Goal: Task Accomplishment & Management: Manage account settings

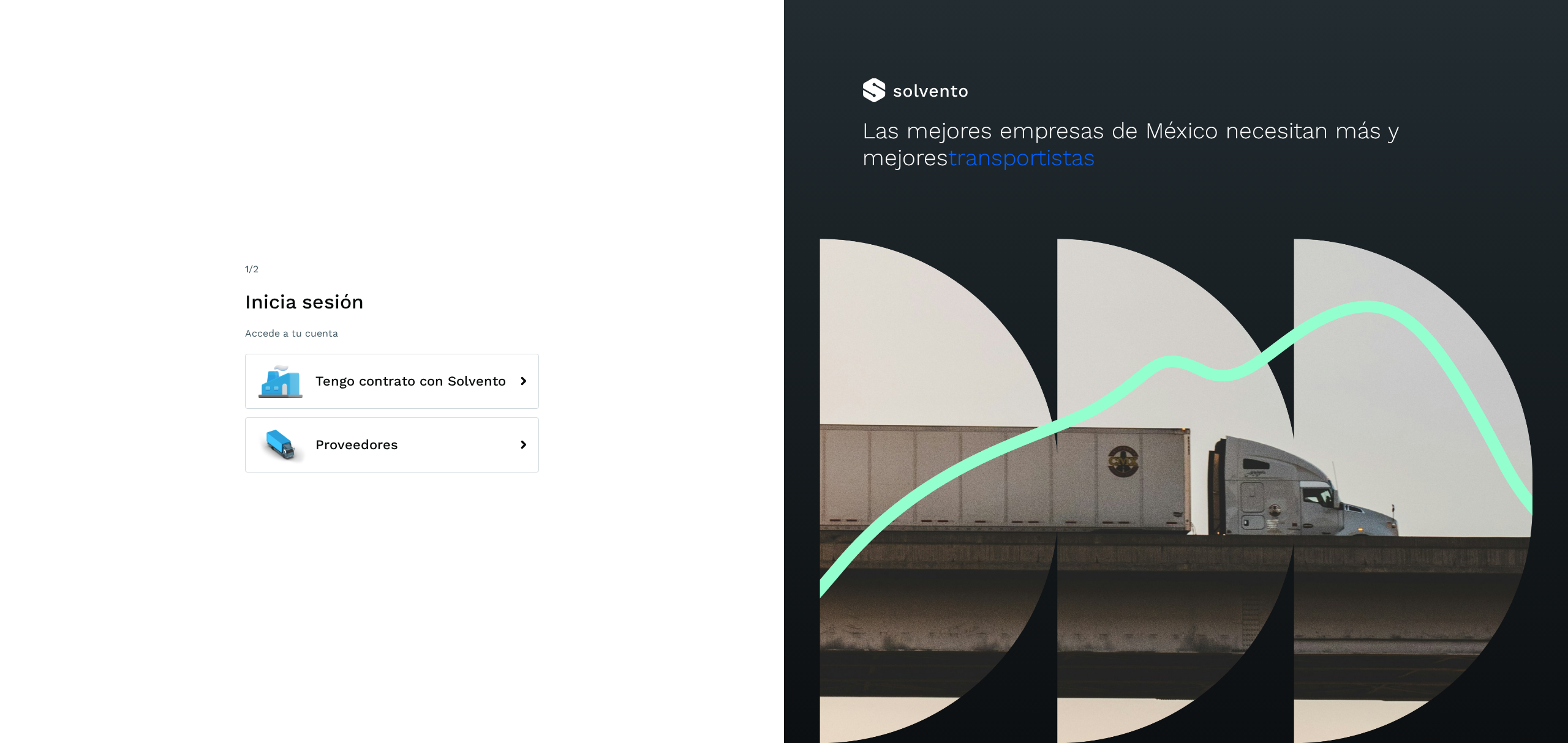
click at [758, 214] on div "1 /2 Inicia sesión Accede a tu cuenta Tengo contrato con Solvento Proveedores" at bounding box center [391, 372] width 784 height 743
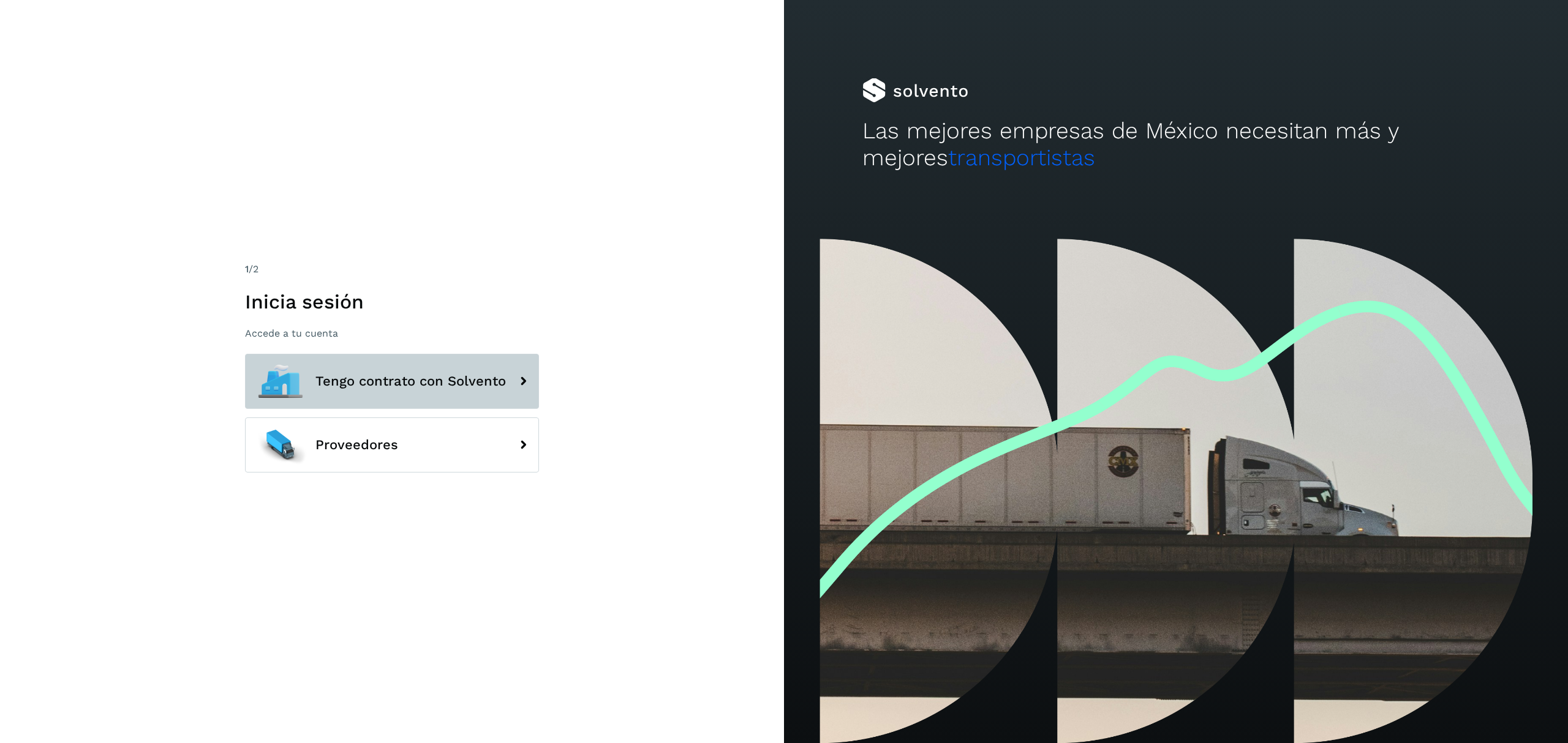
click at [363, 392] on button "Tengo contrato con Solvento" at bounding box center [391, 381] width 294 height 55
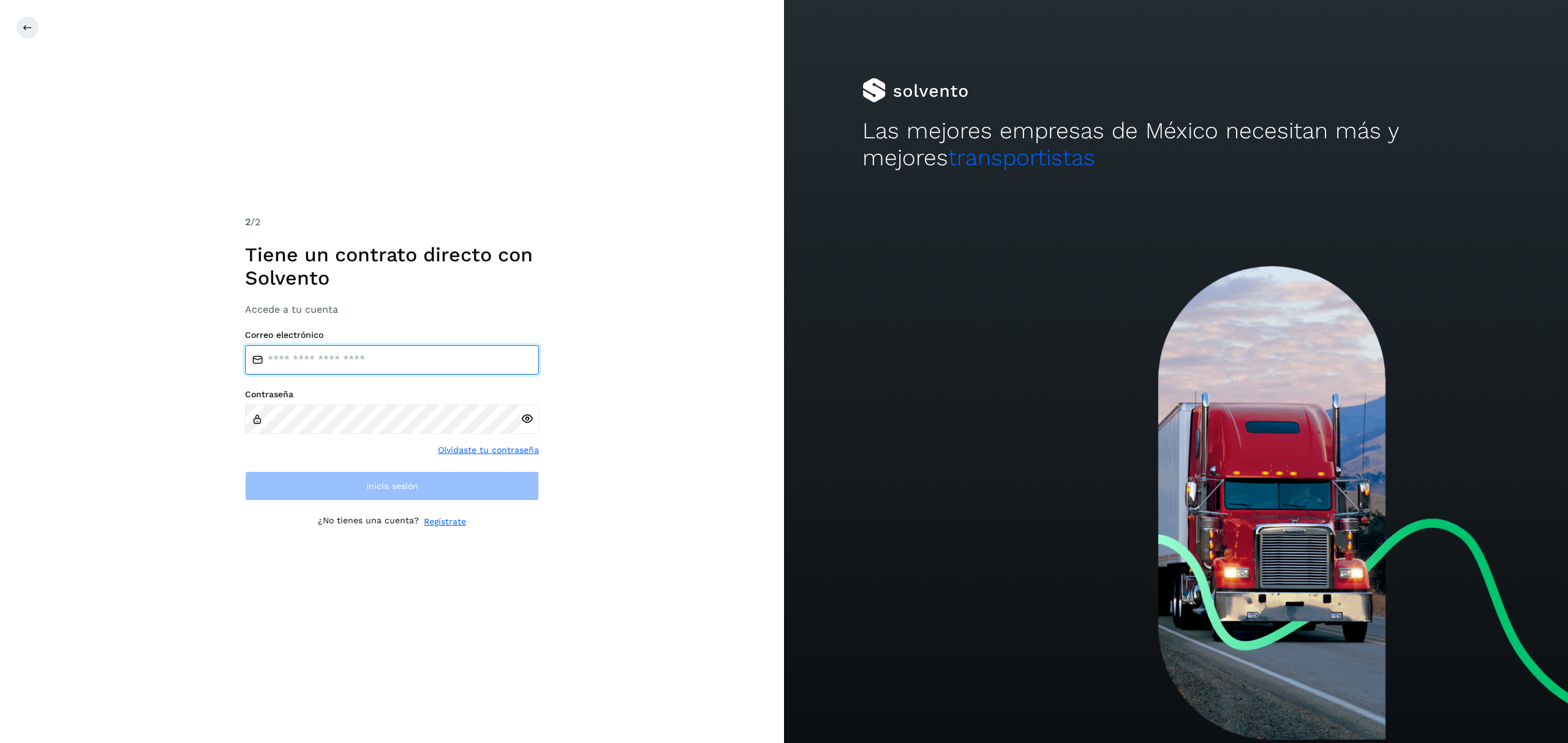
click at [304, 361] on input "email" at bounding box center [391, 359] width 294 height 29
type input "**********"
click at [765, 212] on div "**********" at bounding box center [391, 372] width 784 height 743
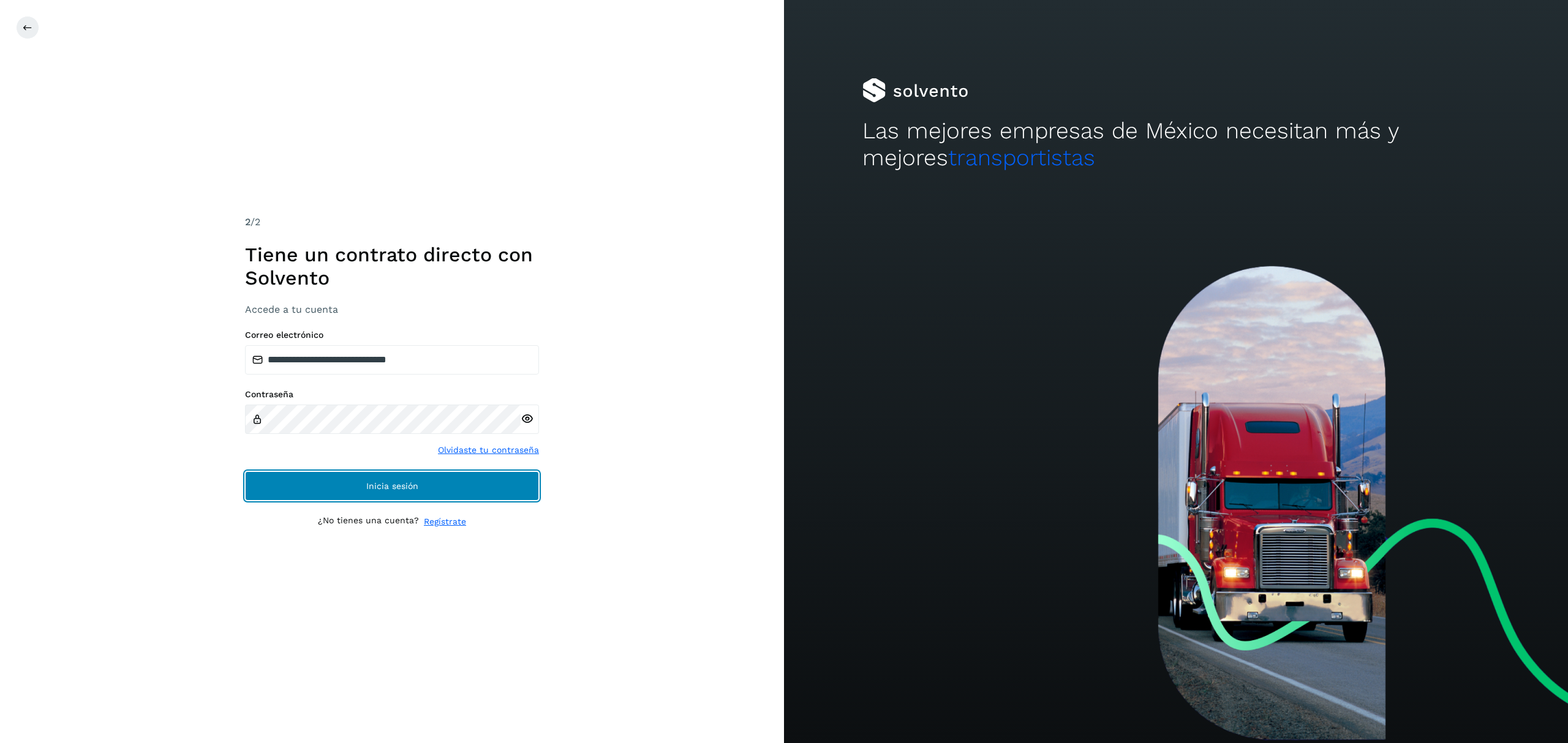
click at [278, 474] on button "Inicia sesión" at bounding box center [391, 485] width 294 height 29
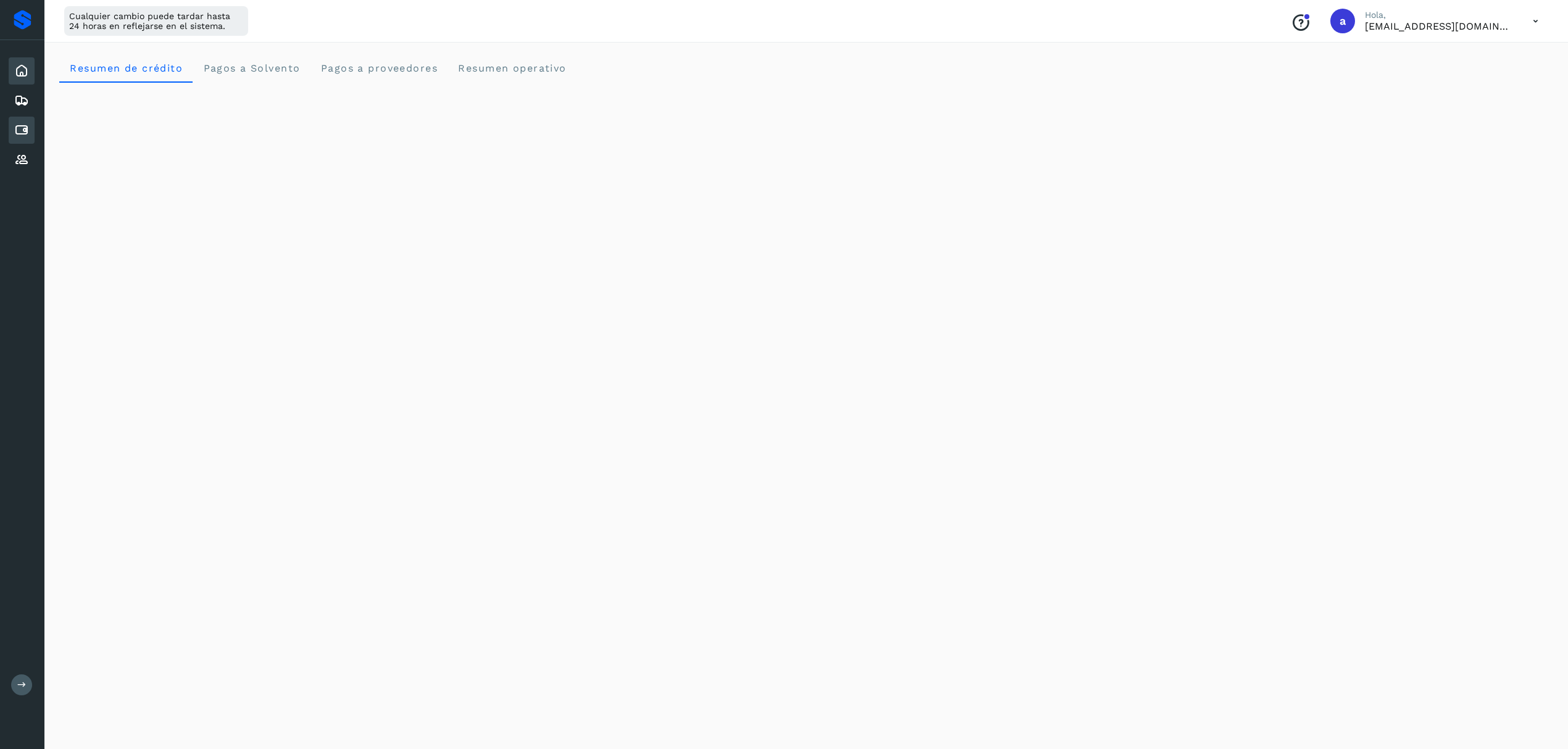
click at [27, 128] on icon at bounding box center [22, 131] width 15 height 15
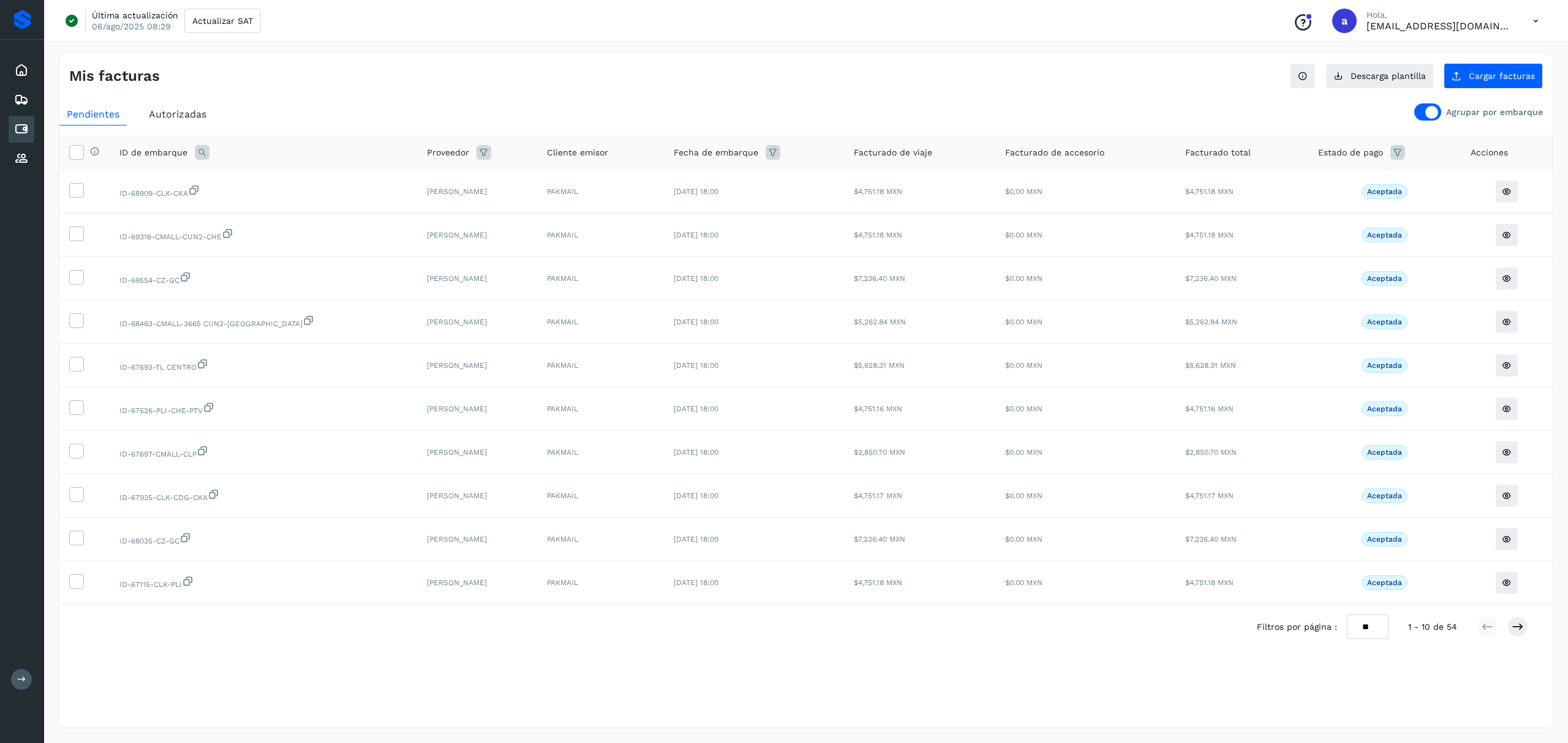
click at [1421, 110] on div at bounding box center [1428, 112] width 27 height 17
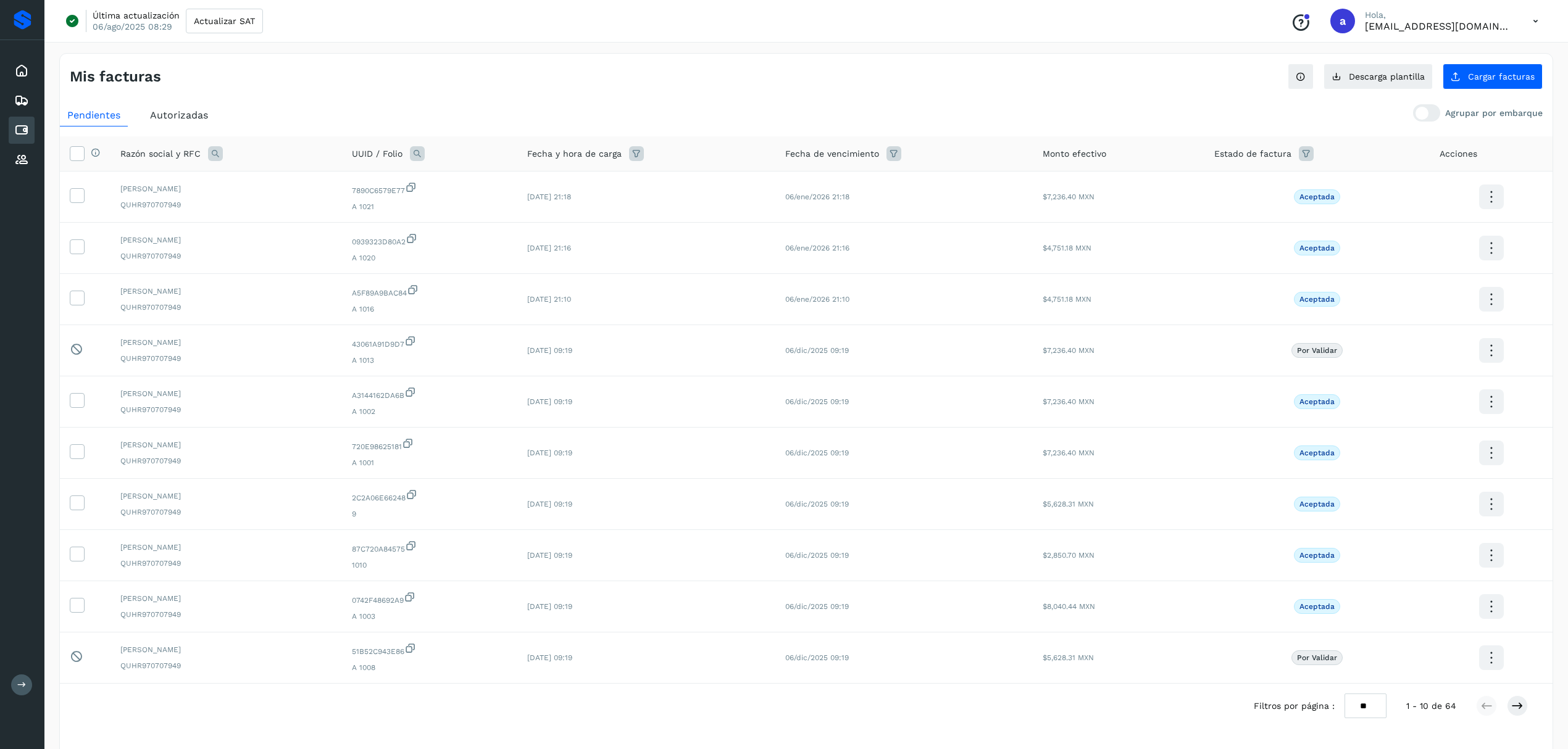
click at [1300, 159] on icon at bounding box center [1306, 154] width 15 height 15
click at [1444, 181] on icon at bounding box center [1449, 185] width 13 height 13
click at [1376, 309] on span "Aceptada" at bounding box center [1356, 309] width 46 height 15
click at [1327, 313] on icon at bounding box center [1322, 308] width 12 height 12
type input "**********"
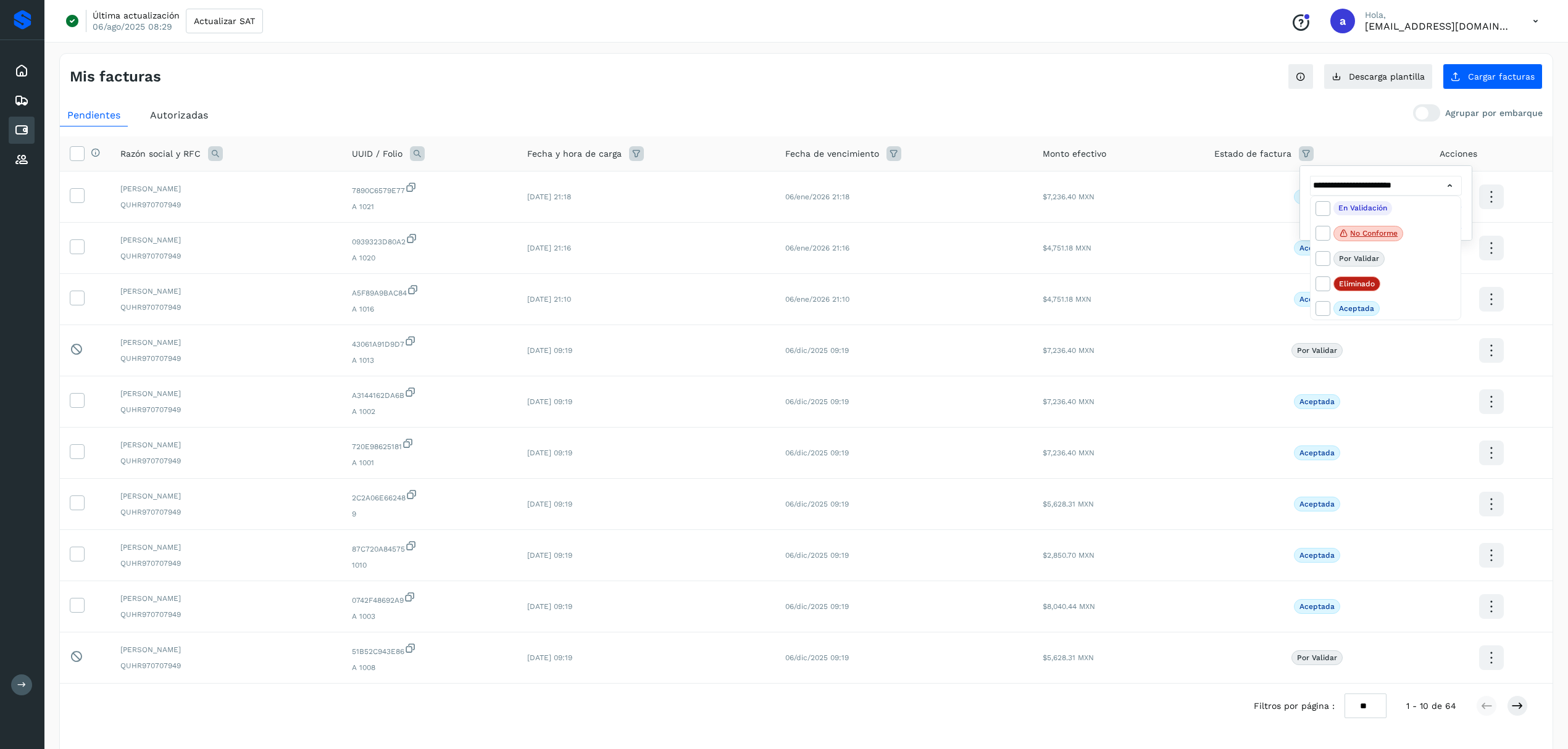
click at [1332, 118] on div at bounding box center [784, 374] width 1568 height 749
click at [1405, 222] on button "Filtrar" at bounding box center [1416, 218] width 90 height 25
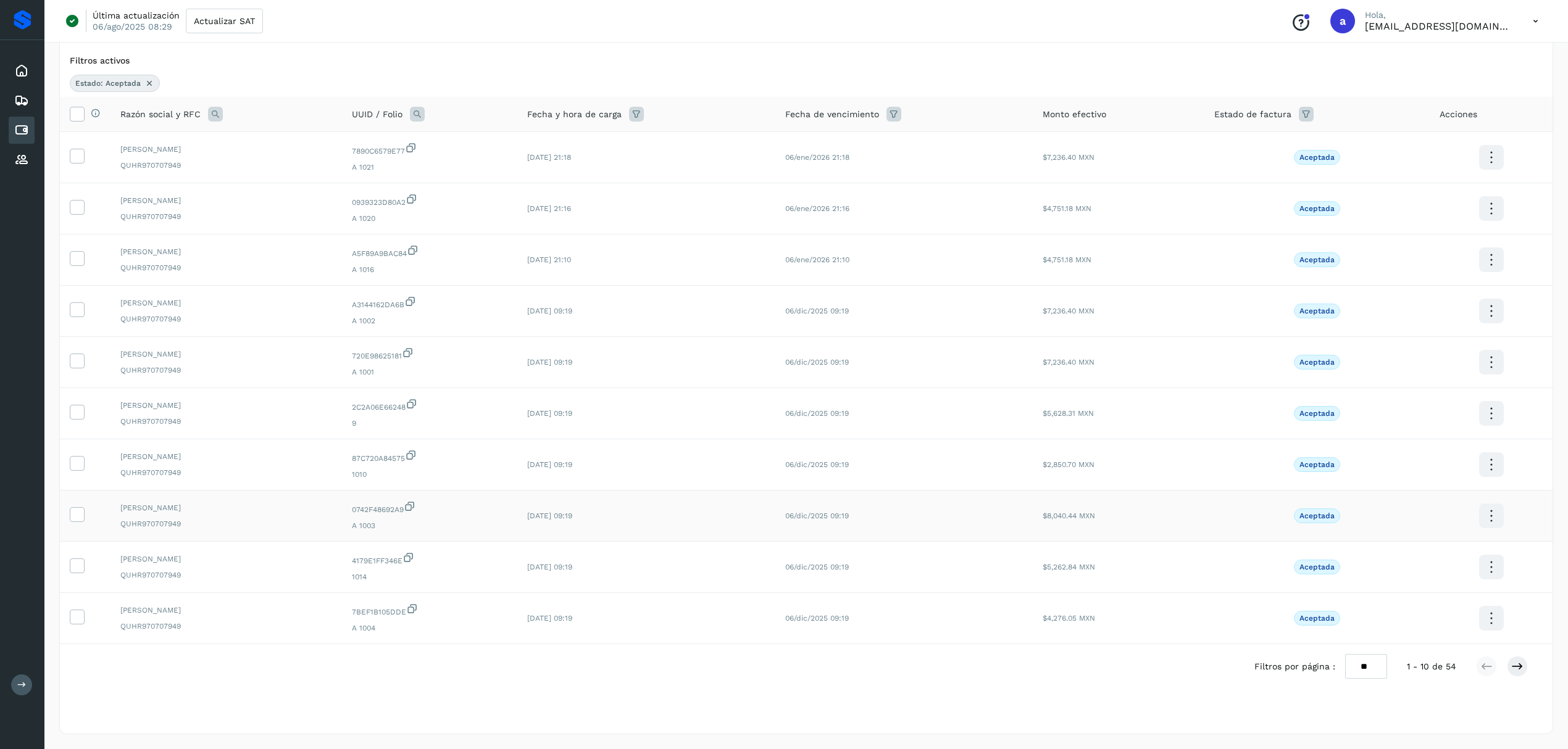
scroll to position [94, 0]
click at [1363, 662] on select "** ** **" at bounding box center [1366, 667] width 42 height 25
select select "**"
click at [1356, 654] on select "** ** **" at bounding box center [1366, 667] width 42 height 25
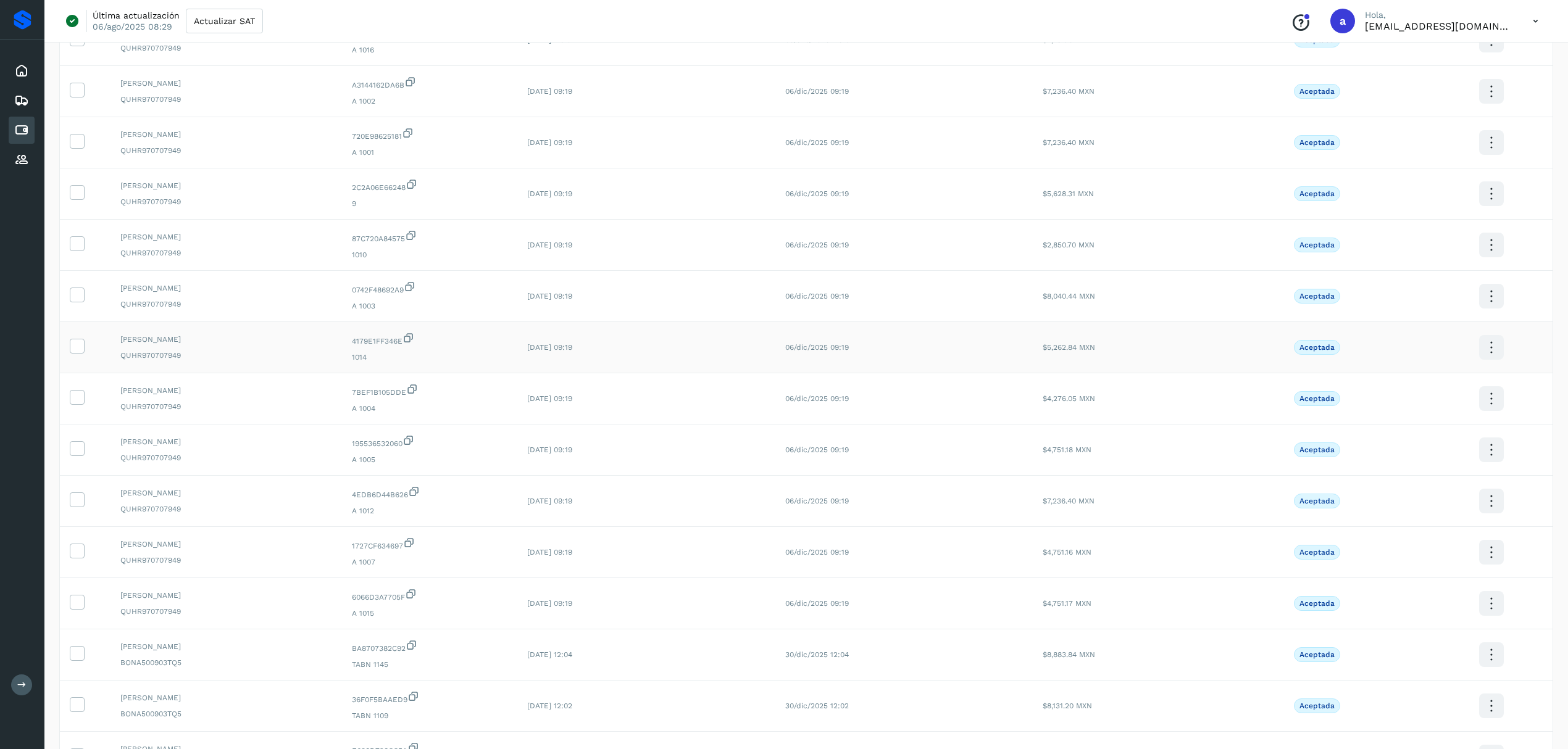
scroll to position [131, 0]
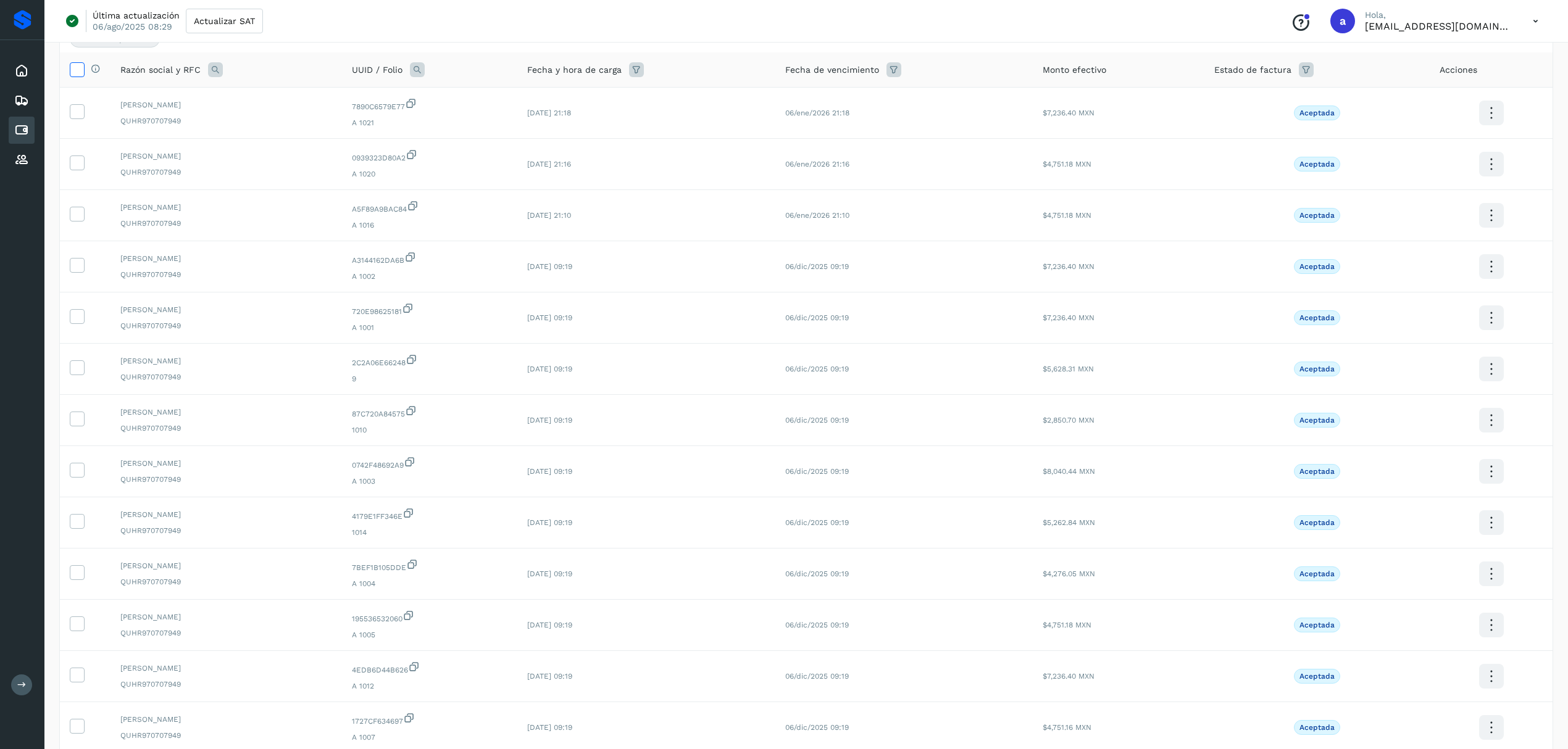
click at [75, 74] on icon at bounding box center [76, 69] width 13 height 13
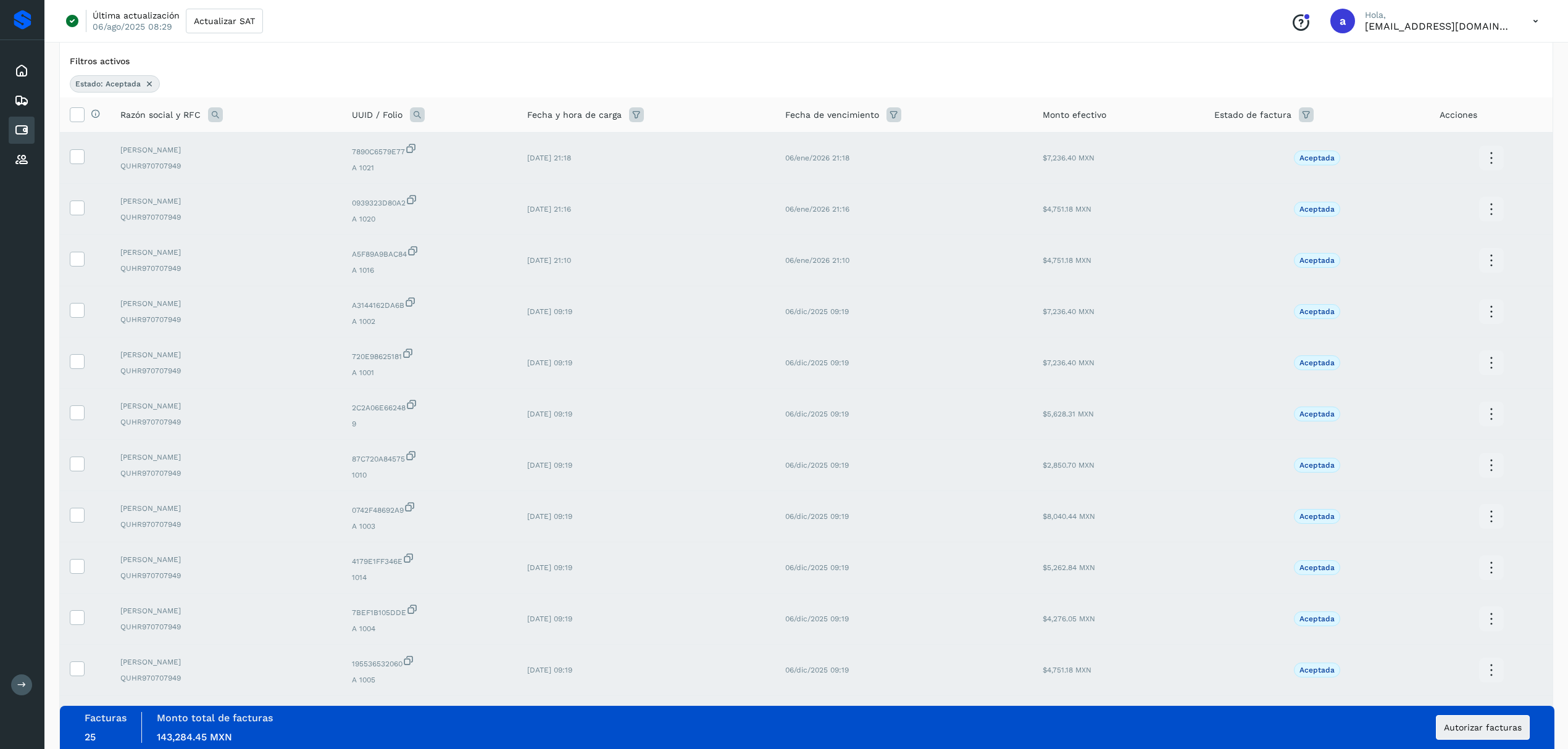
scroll to position [0, 0]
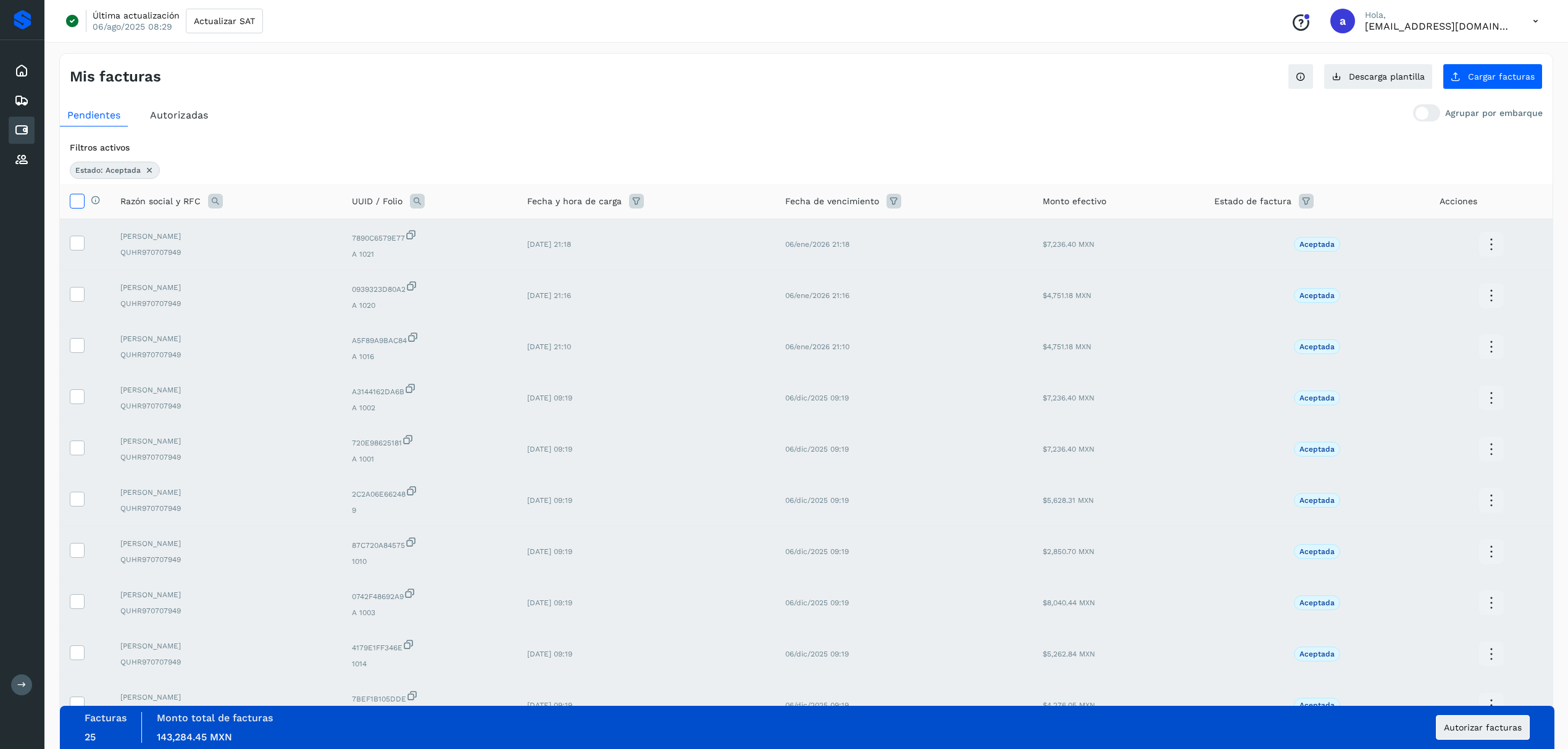
click at [74, 203] on icon at bounding box center [76, 200] width 13 height 13
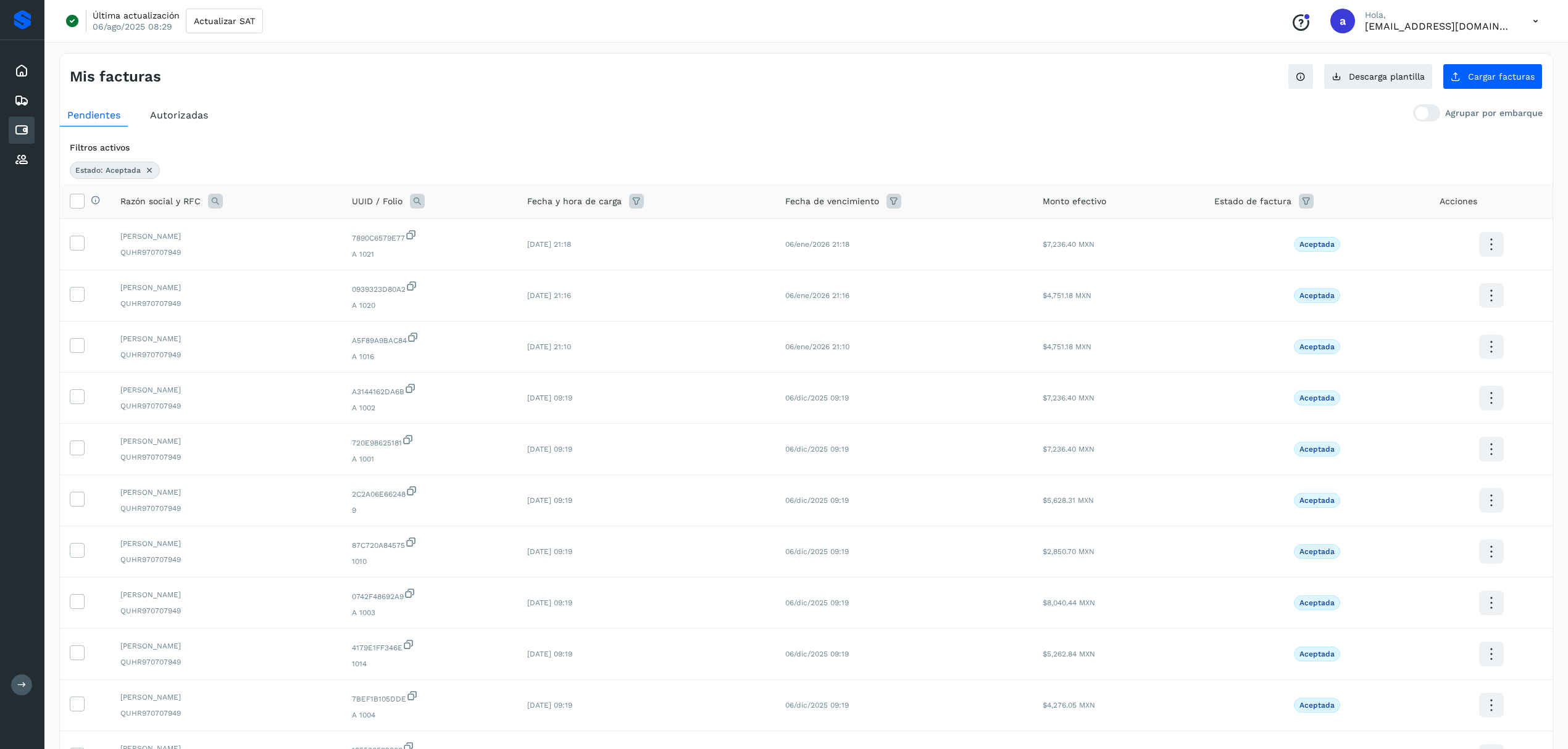
click at [400, 115] on ul "Pendientes Autorizadas" at bounding box center [806, 115] width 1492 height 22
click at [210, 201] on icon at bounding box center [216, 201] width 15 height 15
click at [285, 255] on input "text" at bounding box center [296, 254] width 152 height 20
type input "**********"
click at [352, 284] on button "Buscar" at bounding box center [327, 286] width 90 height 25
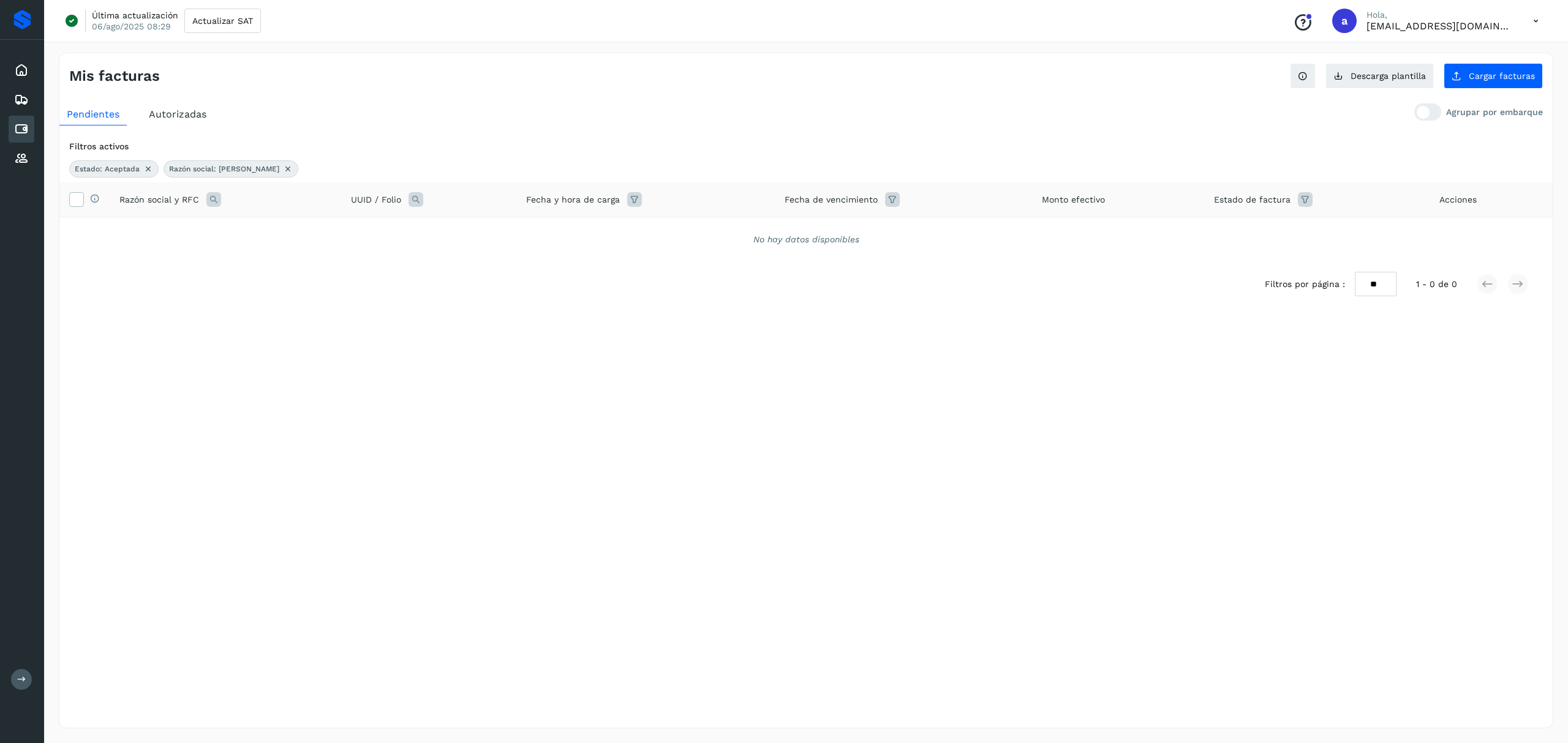
click at [218, 199] on icon at bounding box center [214, 200] width 15 height 15
click at [309, 226] on span at bounding box center [309, 228] width 7 height 7
click at [260, 254] on input "text" at bounding box center [294, 252] width 151 height 20
click at [116, 251] on div "No hay datos disponibles" at bounding box center [805, 240] width 1493 height 45
click at [60, 203] on th "Selecciona todas las facturas disponibles para autorización" at bounding box center [85, 200] width 50 height 35
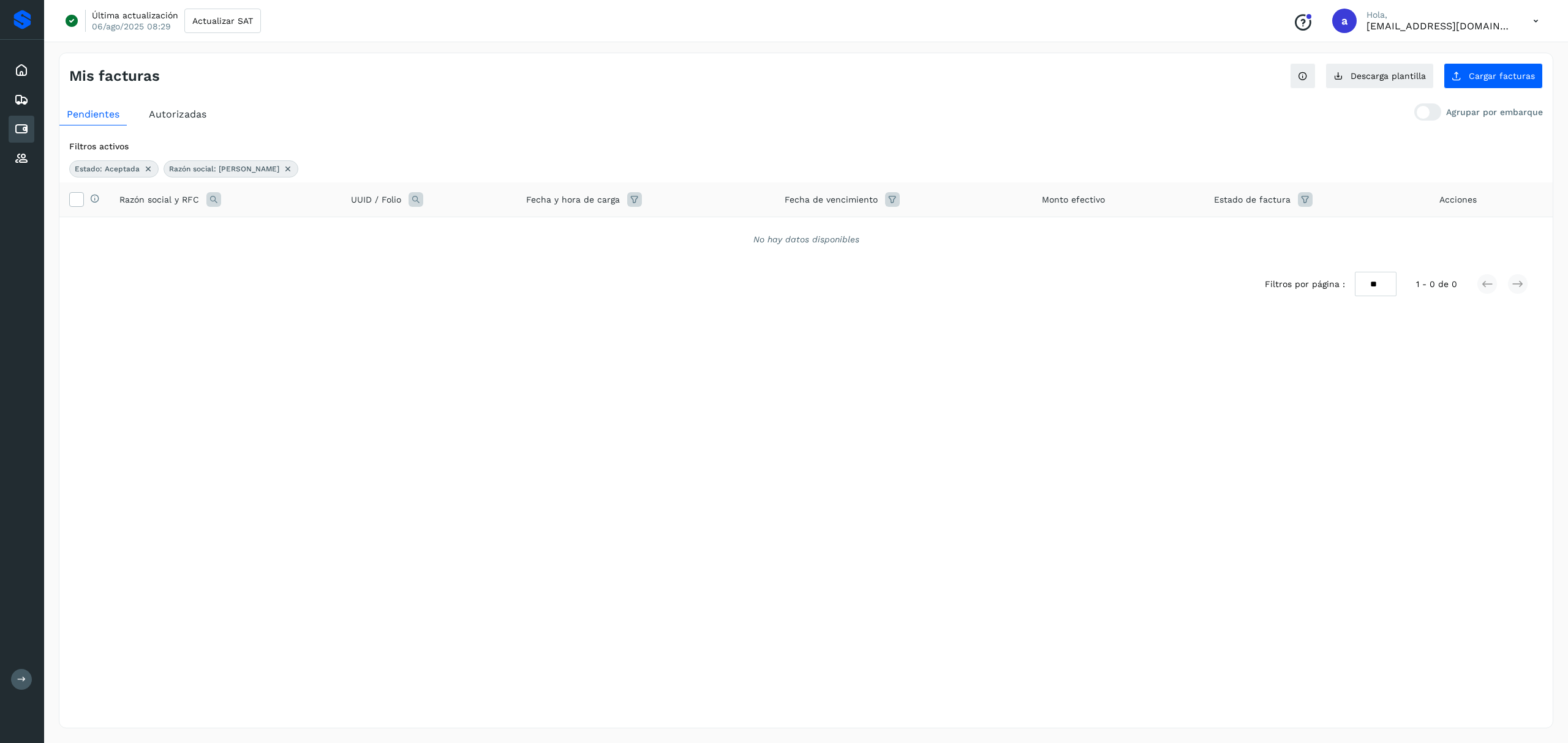
click at [268, 170] on span "Razón social: [PERSON_NAME]" at bounding box center [224, 169] width 110 height 11
click at [293, 165] on icon at bounding box center [288, 169] width 10 height 10
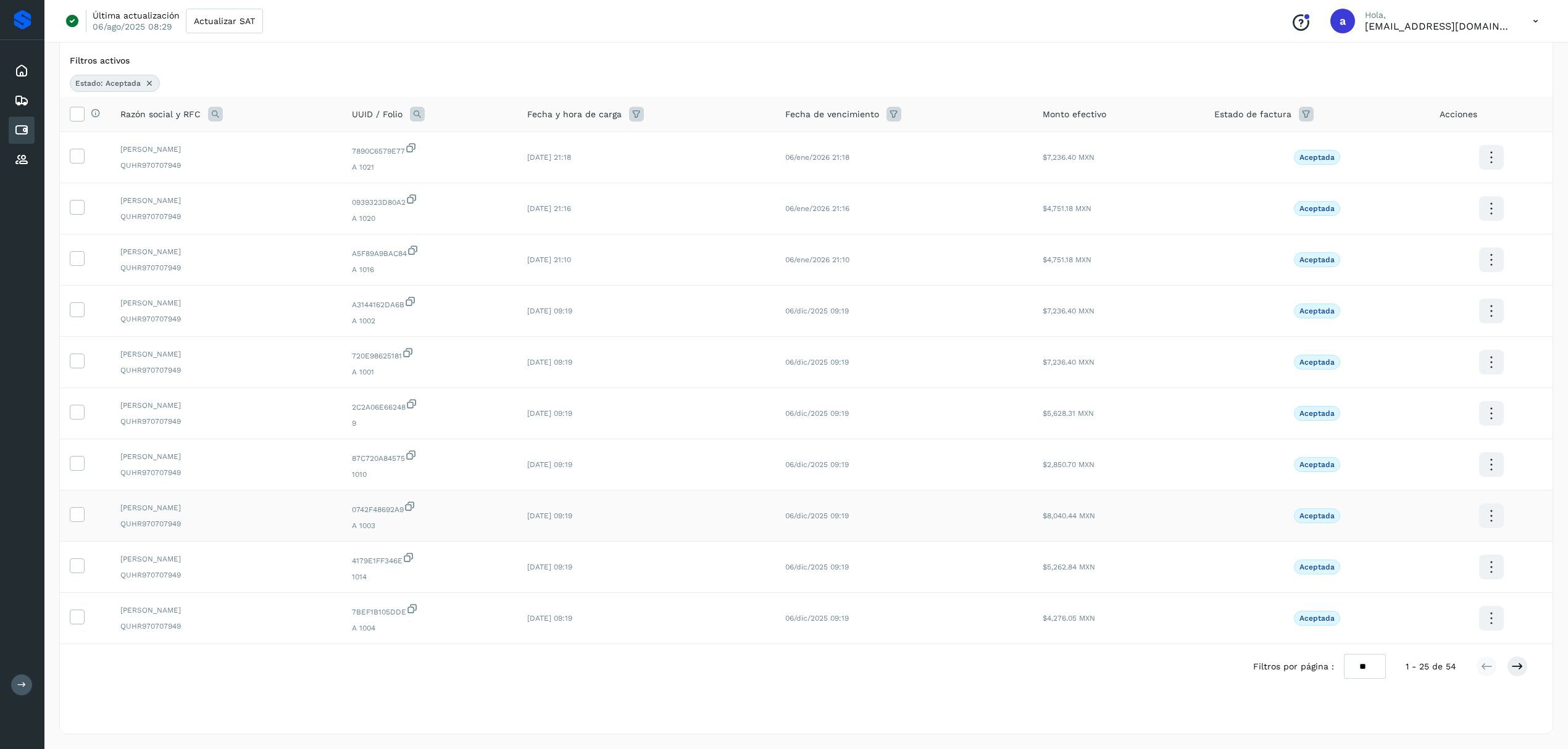
scroll to position [94, 0]
click at [70, 302] on icon at bounding box center [76, 309] width 13 height 13
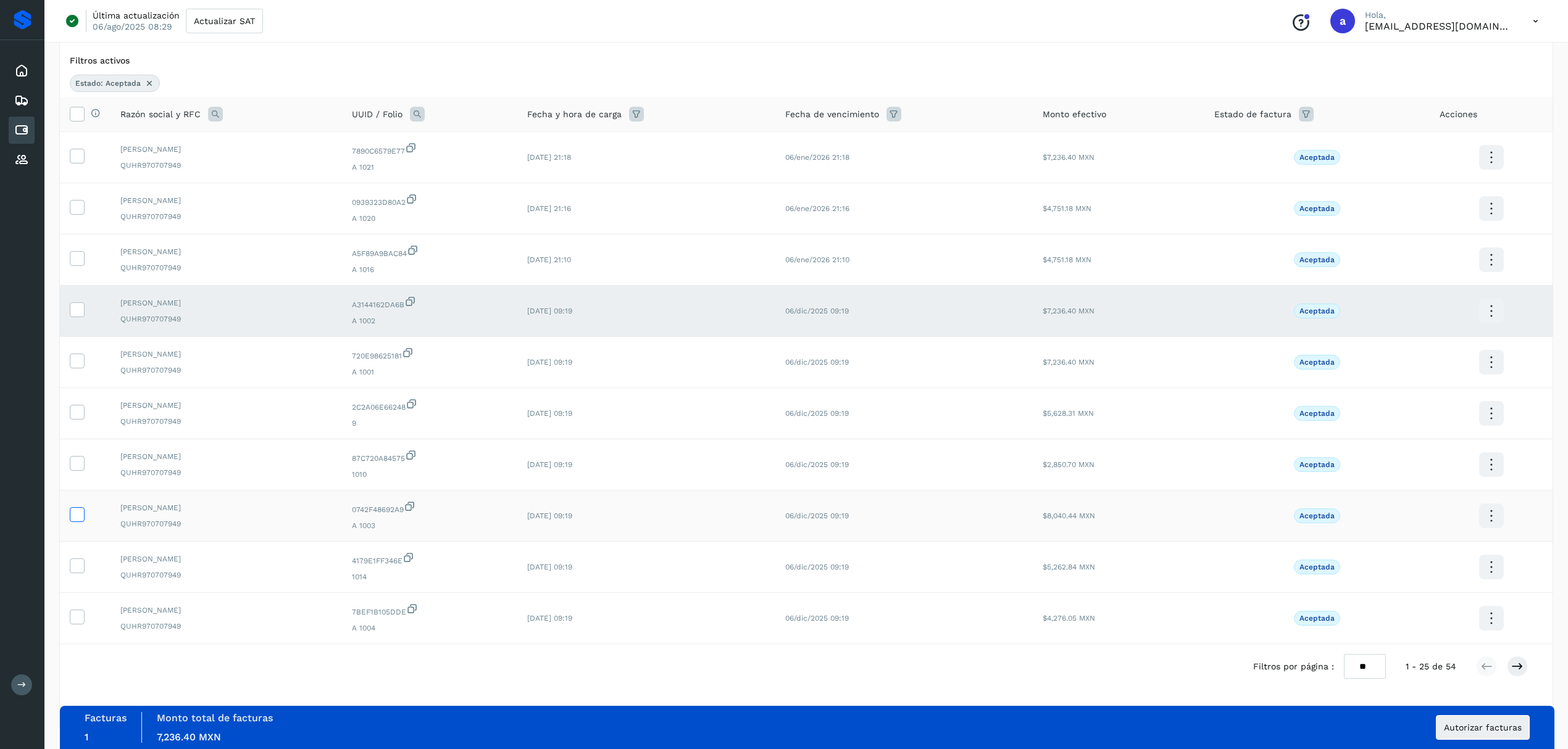
click at [76, 513] on icon at bounding box center [76, 513] width 13 height 13
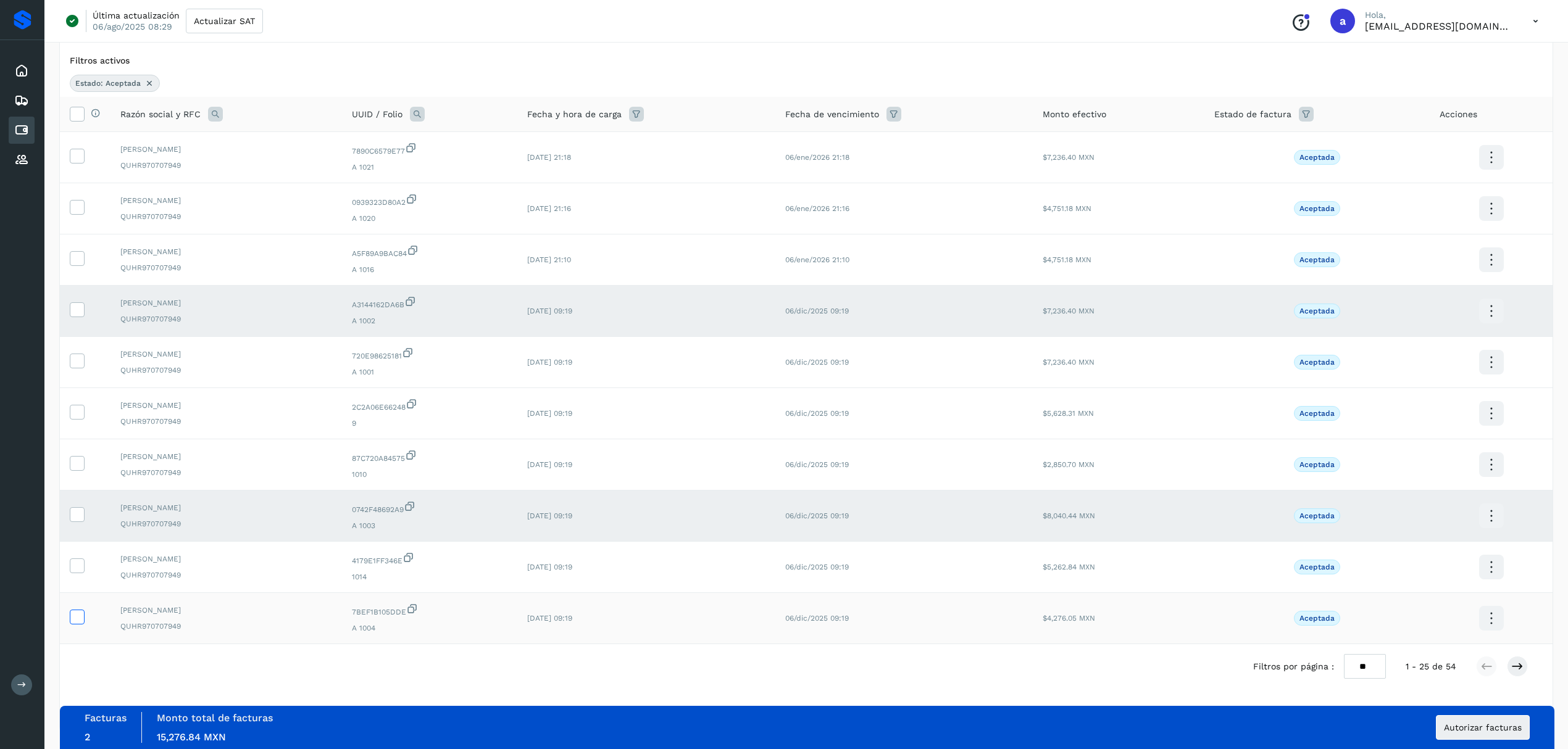
click at [84, 618] on label at bounding box center [77, 617] width 15 height 15
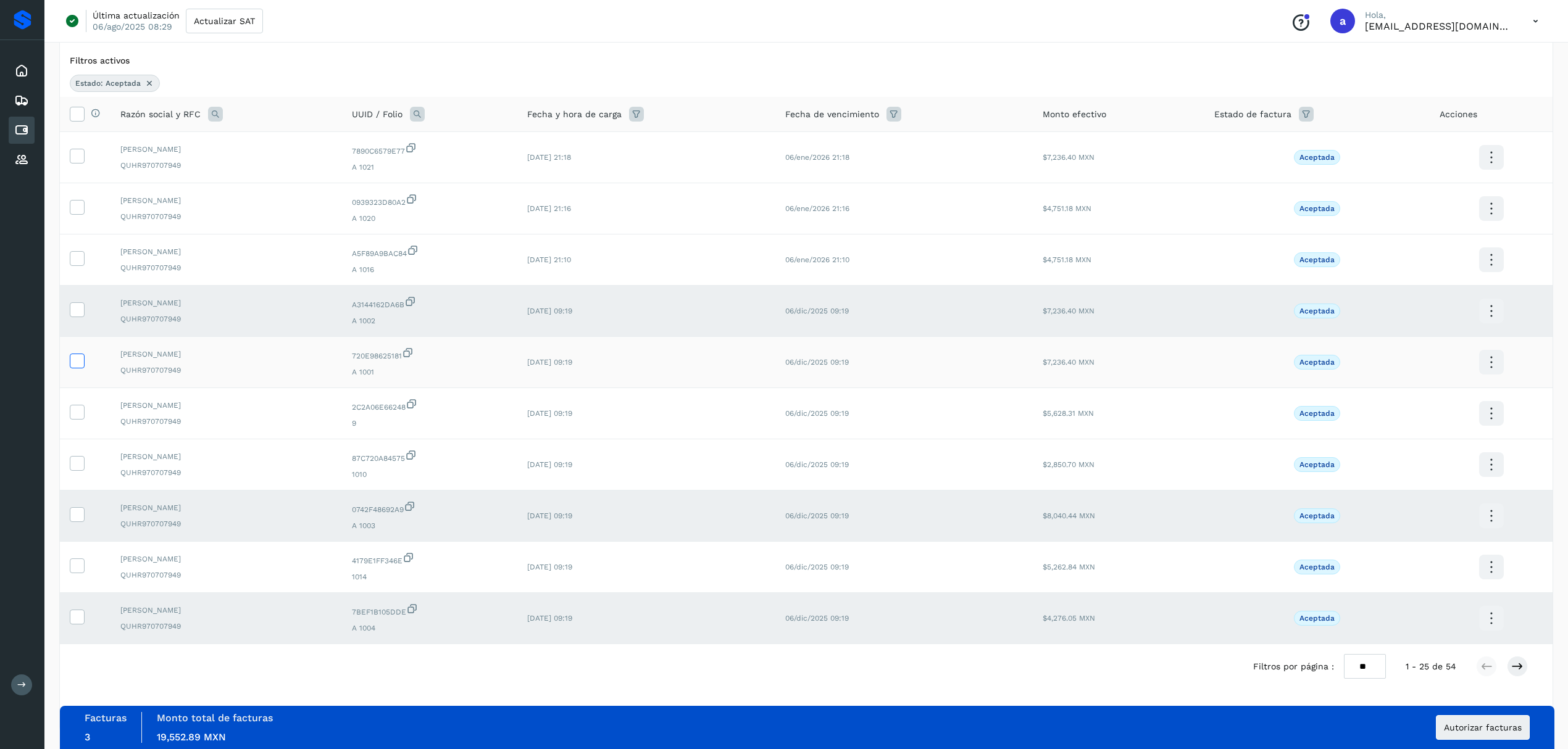
click at [74, 356] on icon at bounding box center [76, 360] width 13 height 13
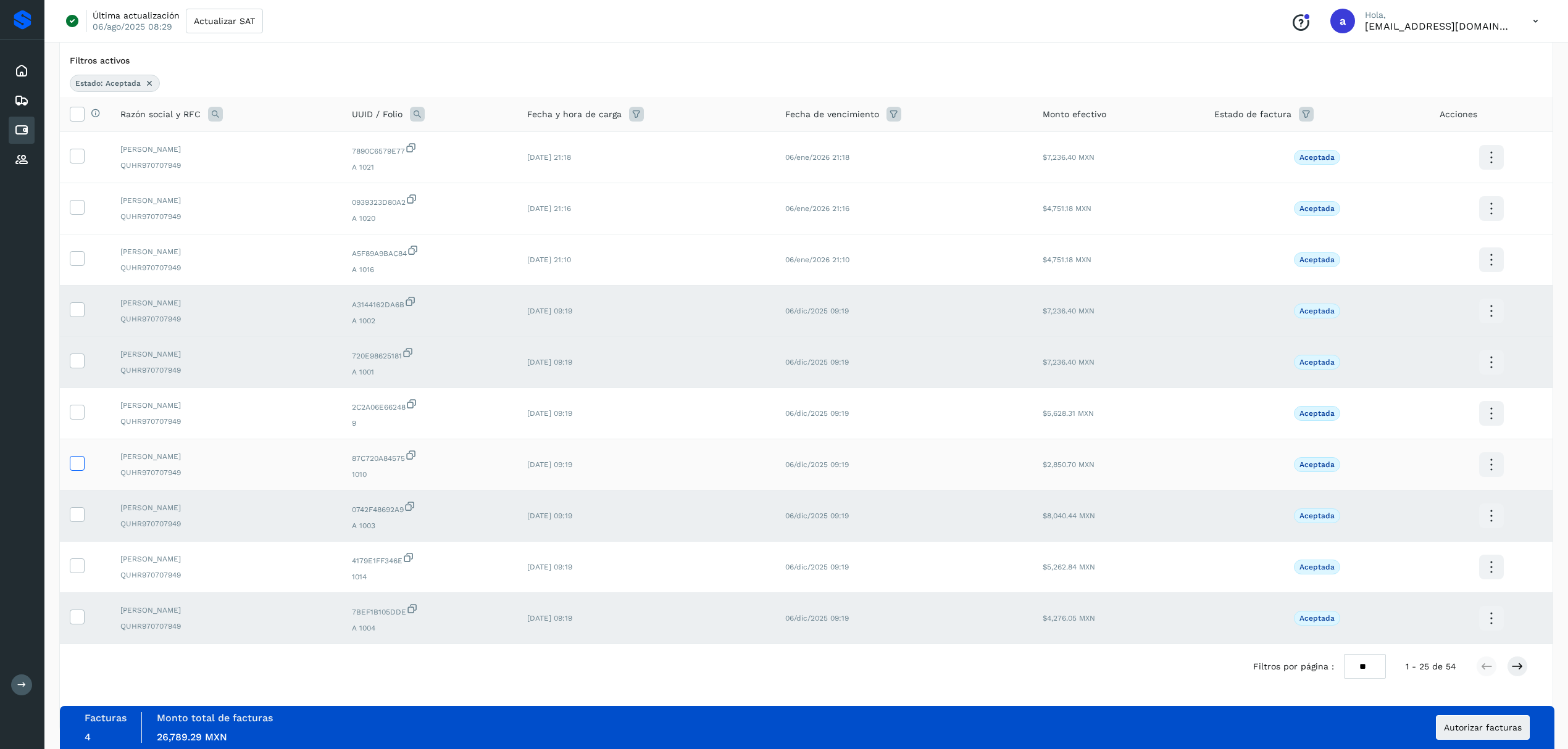
click at [79, 465] on icon at bounding box center [76, 462] width 13 height 13
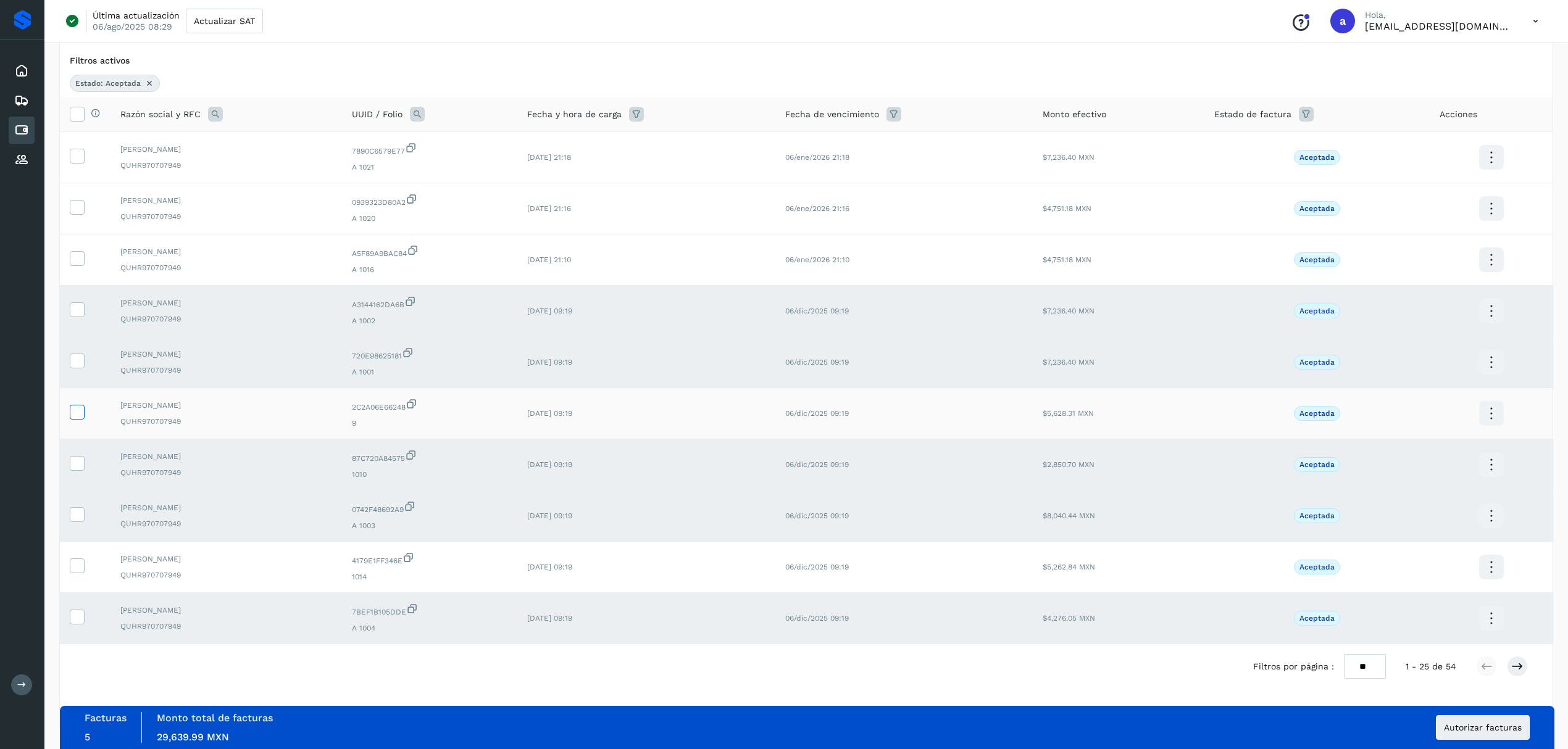
click at [75, 408] on icon at bounding box center [76, 411] width 13 height 13
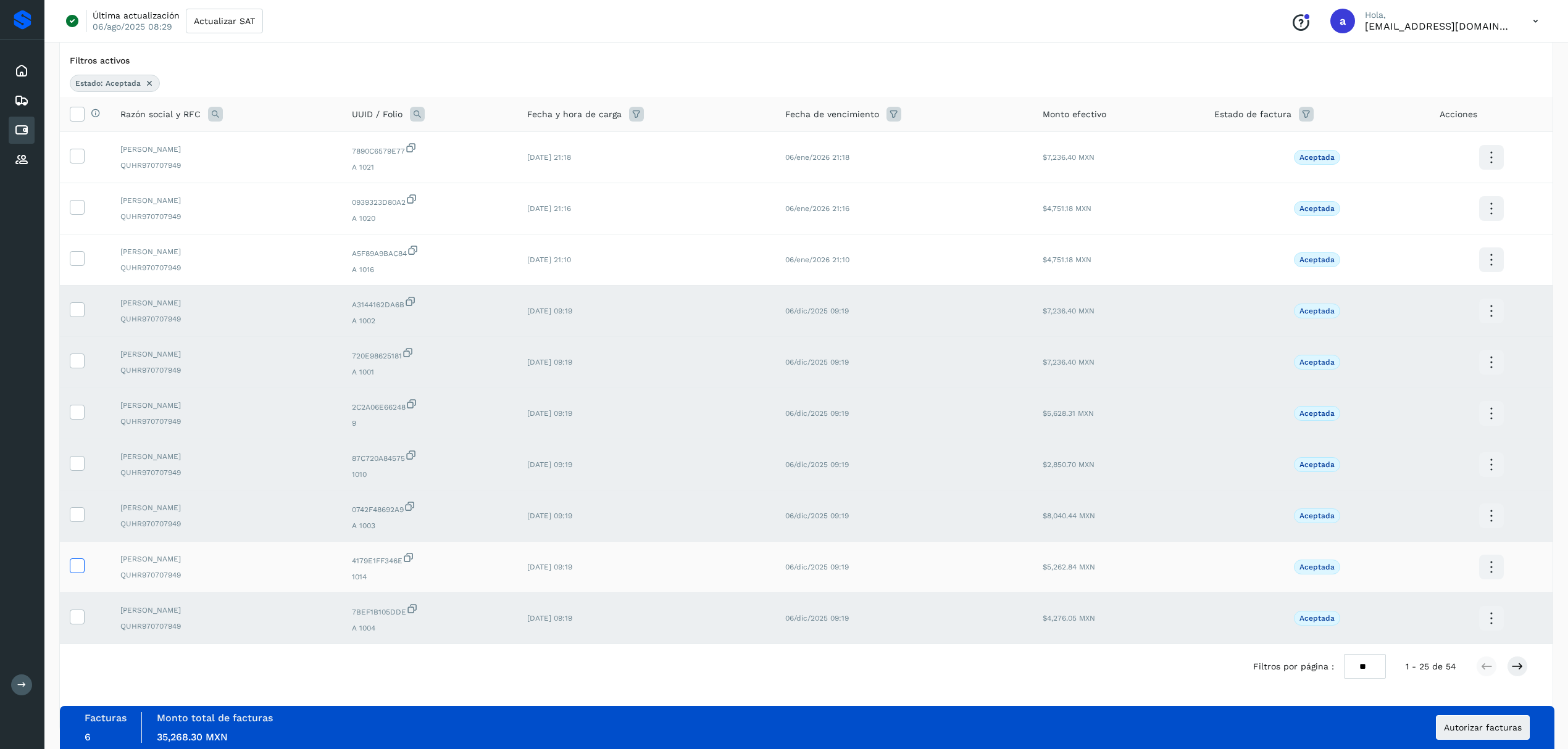
click at [78, 561] on icon at bounding box center [76, 565] width 13 height 13
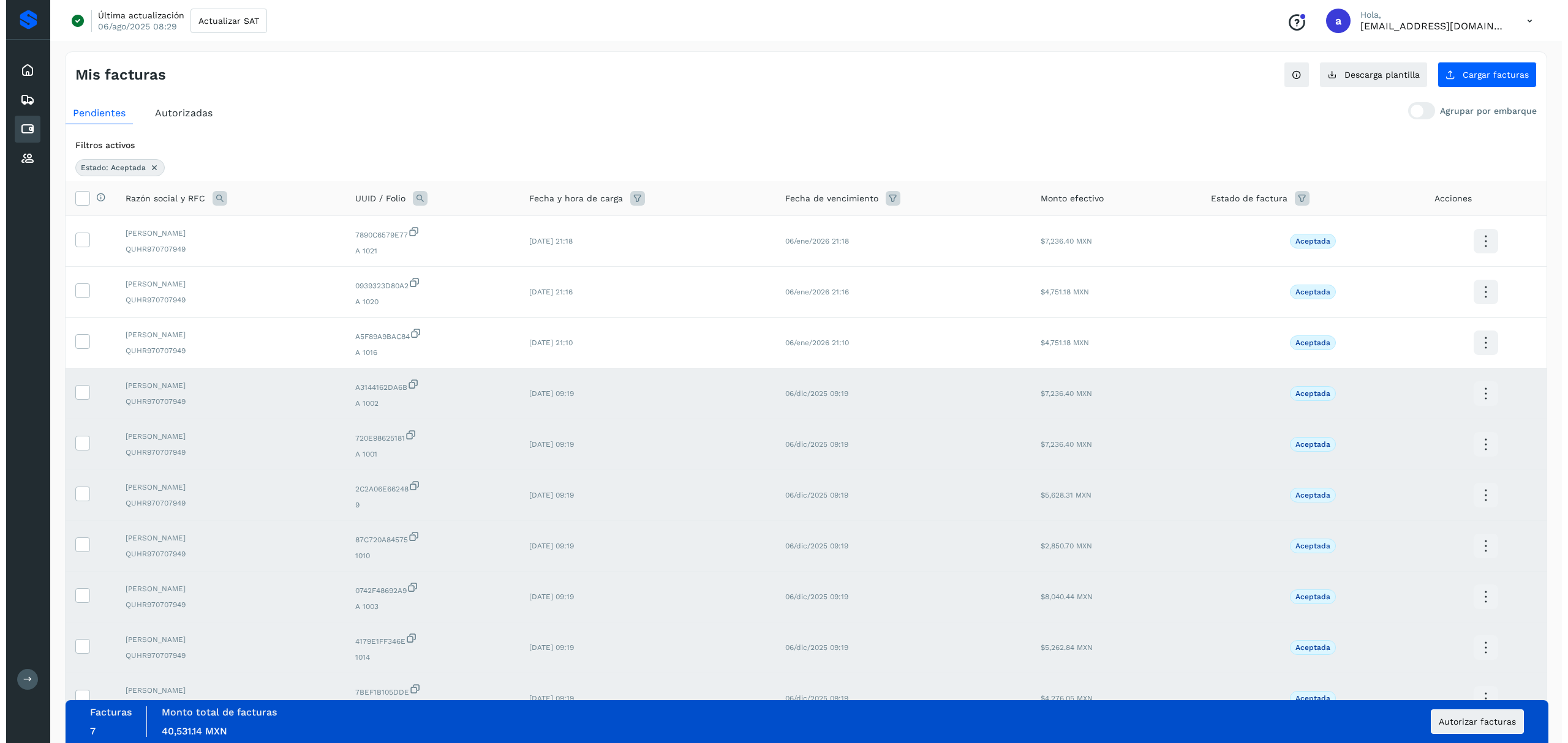
scroll to position [0, 0]
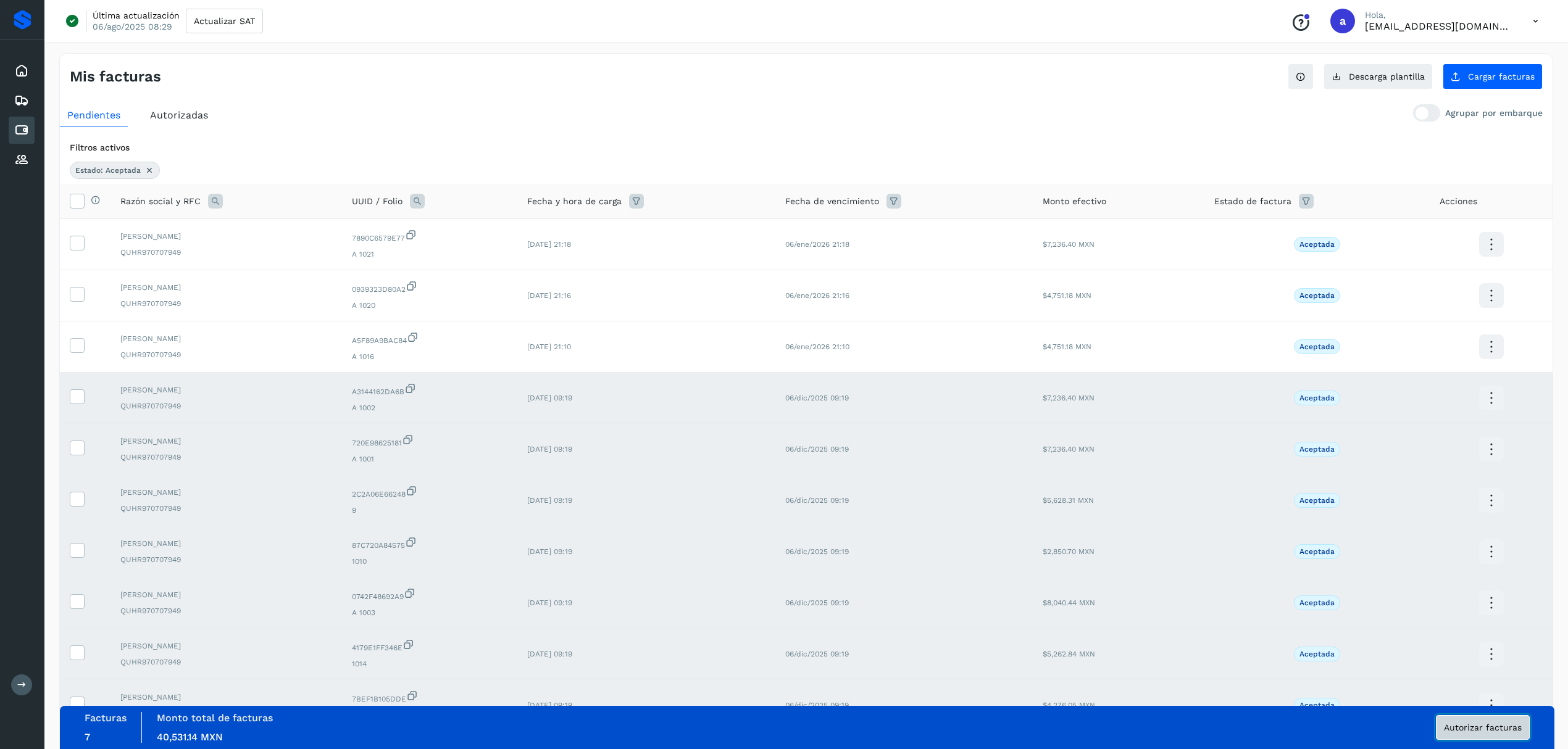
click at [1472, 732] on button "Autorizar facturas" at bounding box center [1483, 728] width 93 height 25
